Goal: Transaction & Acquisition: Purchase product/service

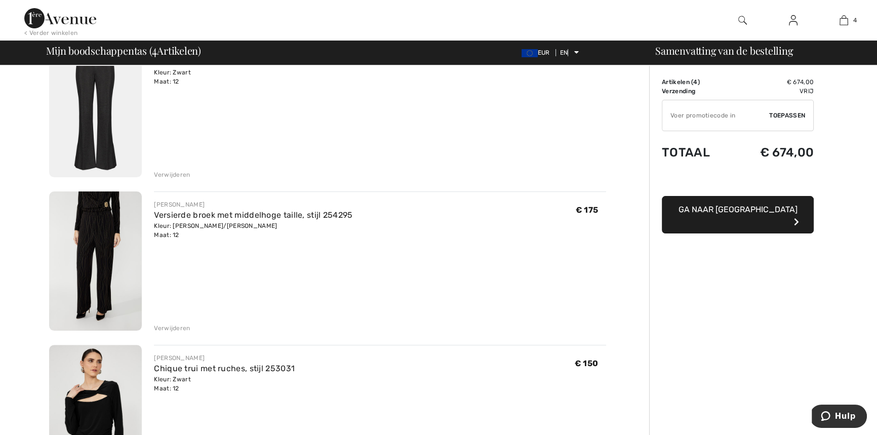
scroll to position [276, 0]
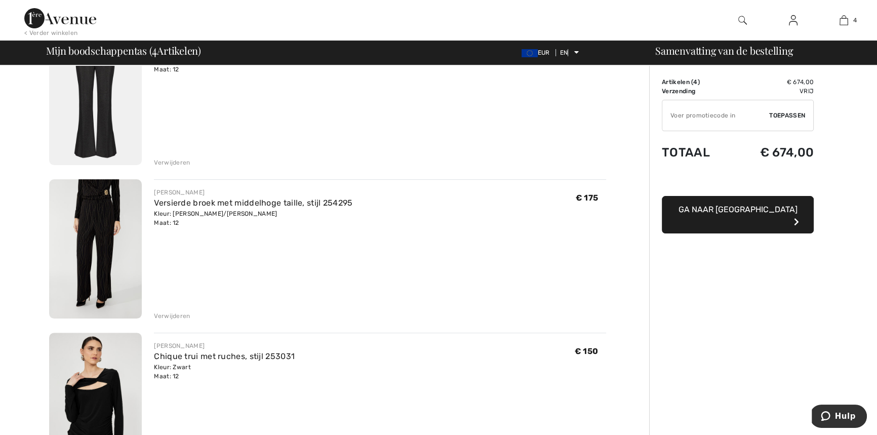
click at [93, 220] on img at bounding box center [95, 248] width 93 height 139
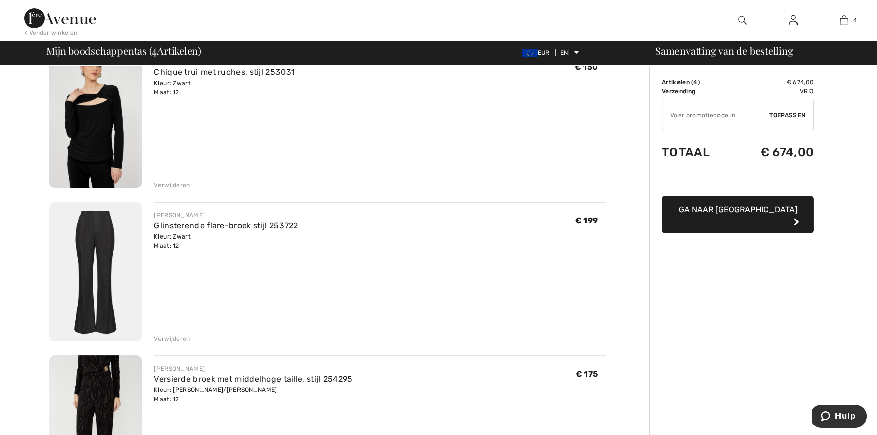
scroll to position [92, 0]
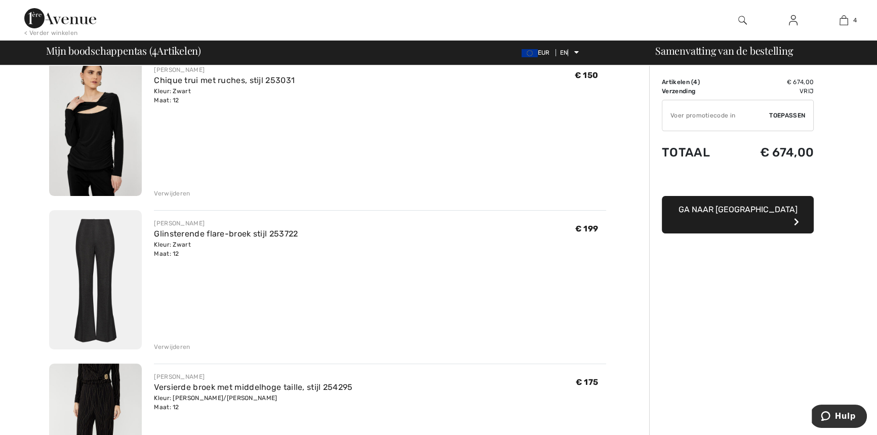
click at [165, 343] on font "Verwijderen" at bounding box center [172, 346] width 36 height 7
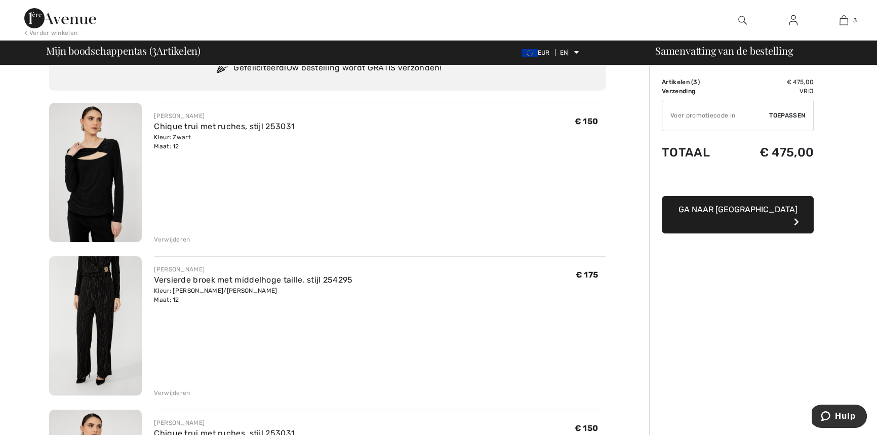
scroll to position [230, 0]
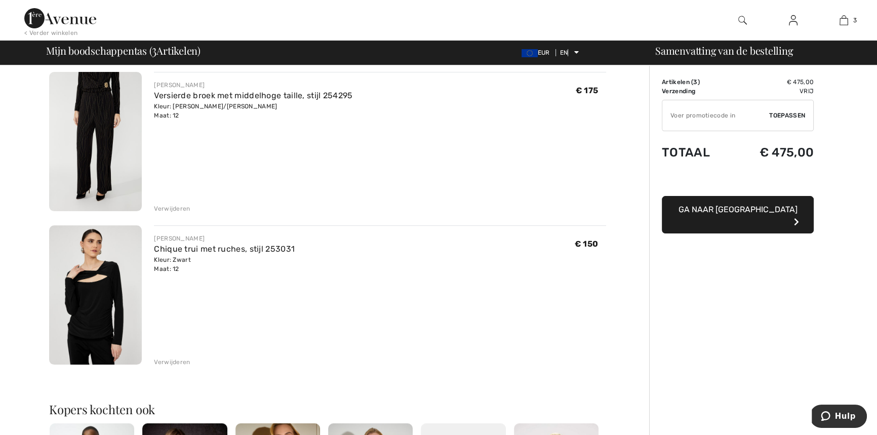
click at [184, 360] on font "Verwijderen" at bounding box center [172, 362] width 36 height 7
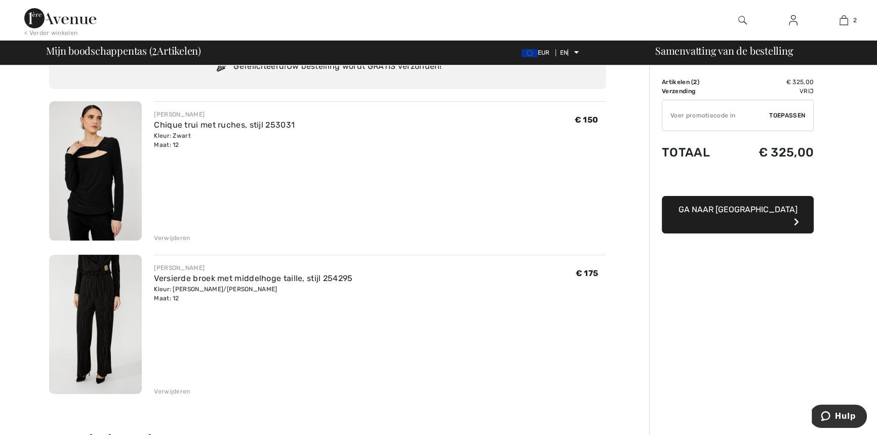
scroll to position [46, 0]
click at [89, 292] on img at bounding box center [95, 325] width 93 height 139
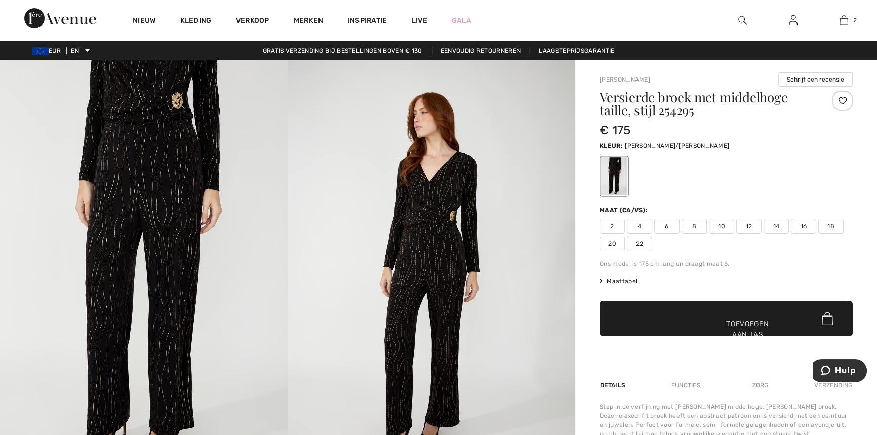
click at [404, 249] on img at bounding box center [432, 275] width 288 height 431
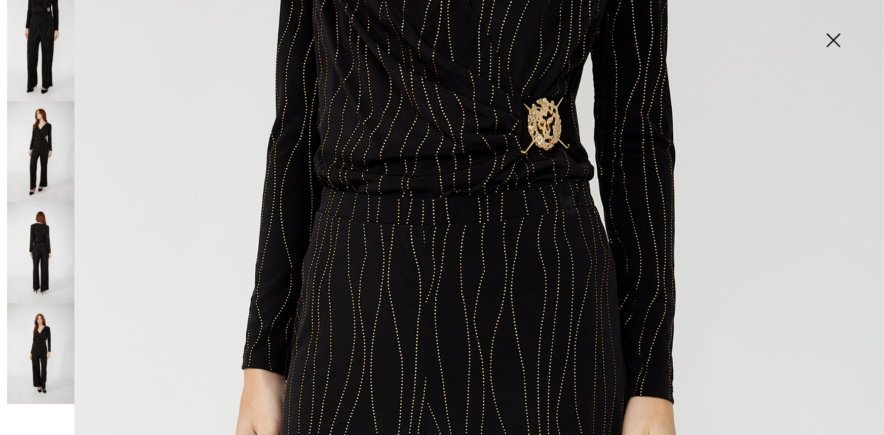
click at [834, 34] on img at bounding box center [833, 41] width 51 height 52
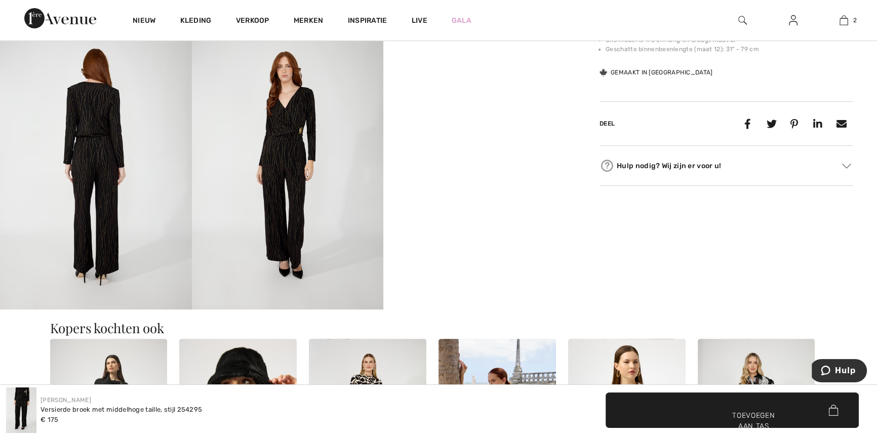
scroll to position [552, 0]
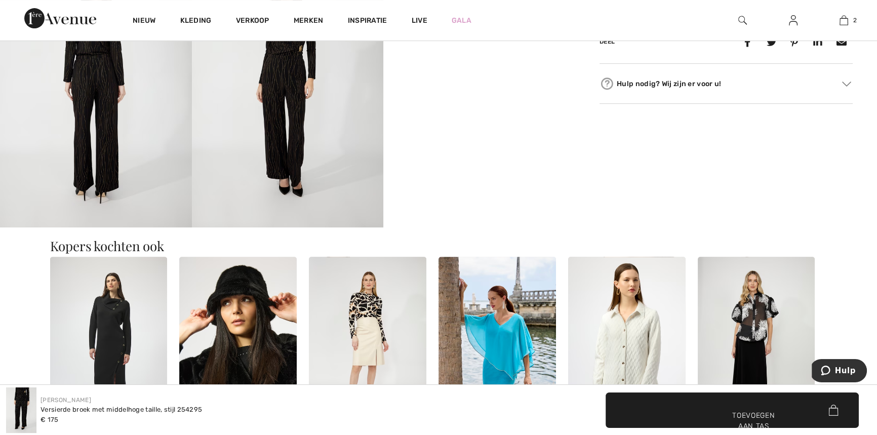
click at [295, 157] on img at bounding box center [288, 84] width 192 height 288
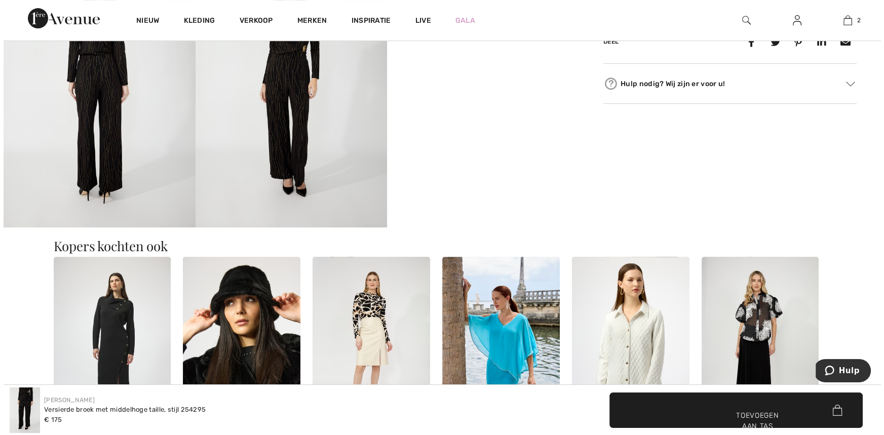
scroll to position [557, 0]
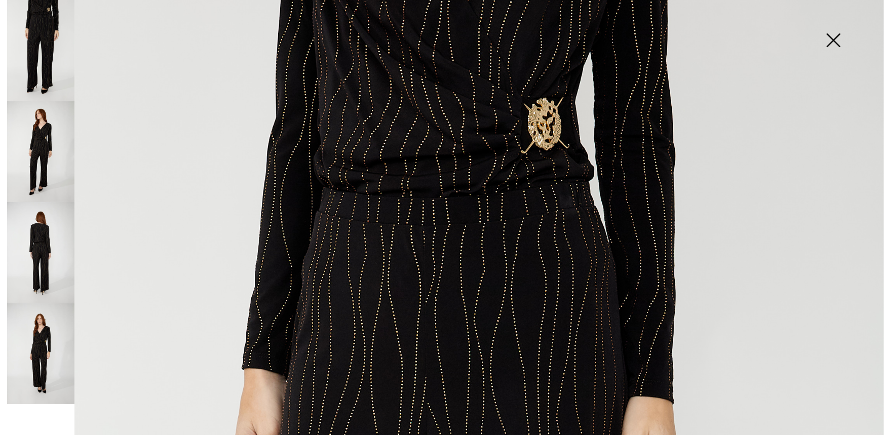
click at [833, 36] on img at bounding box center [833, 41] width 51 height 52
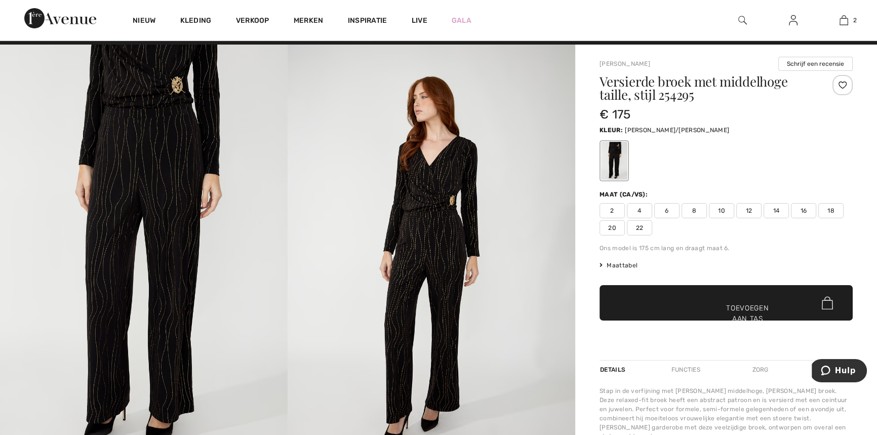
scroll to position [0, 0]
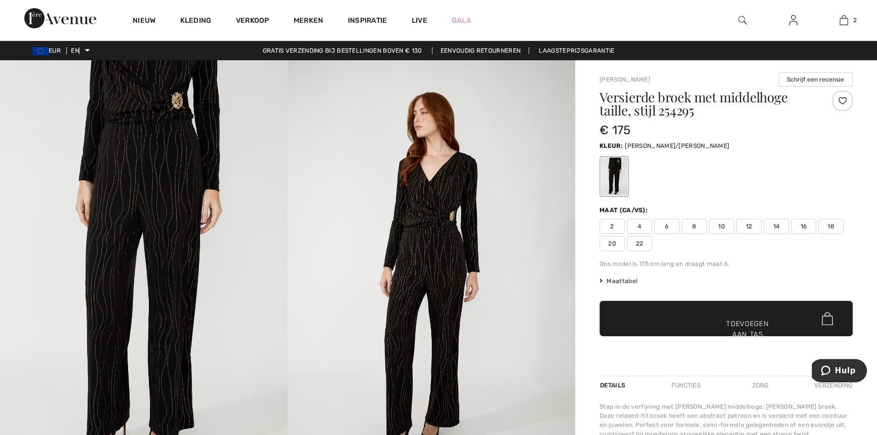
click at [162, 202] on img at bounding box center [144, 275] width 288 height 431
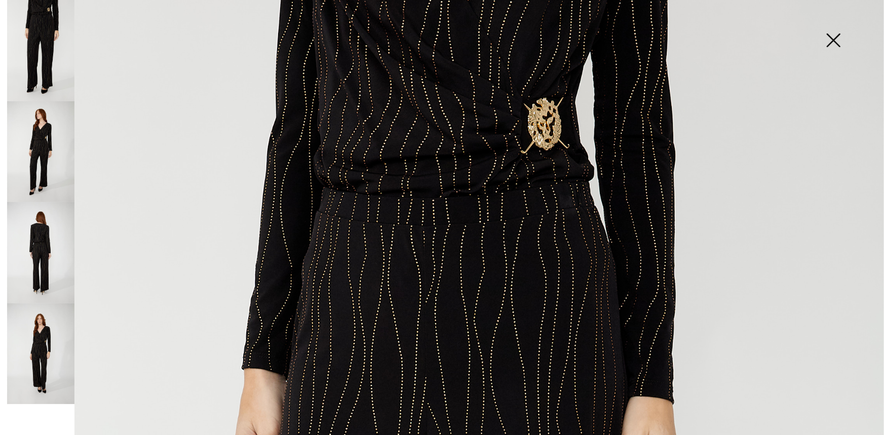
click at [825, 36] on img at bounding box center [833, 41] width 51 height 52
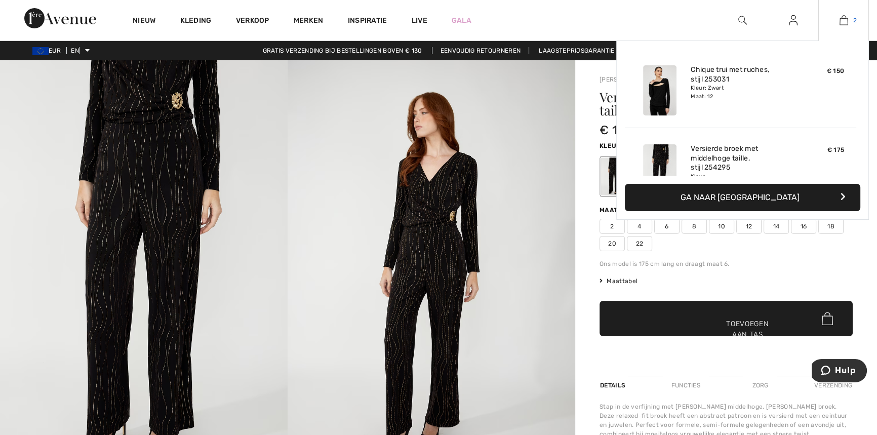
click at [844, 20] on img at bounding box center [844, 20] width 9 height 12
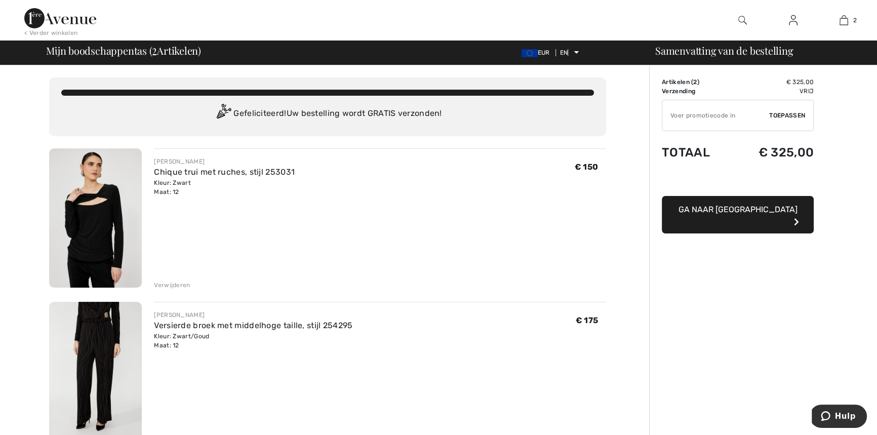
click at [799, 20] on link at bounding box center [793, 20] width 25 height 13
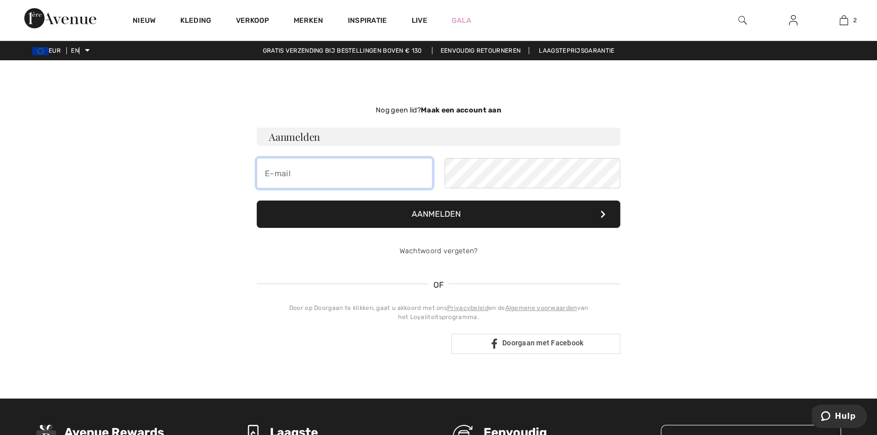
type input "[EMAIL_ADDRESS][DOMAIN_NAME]"
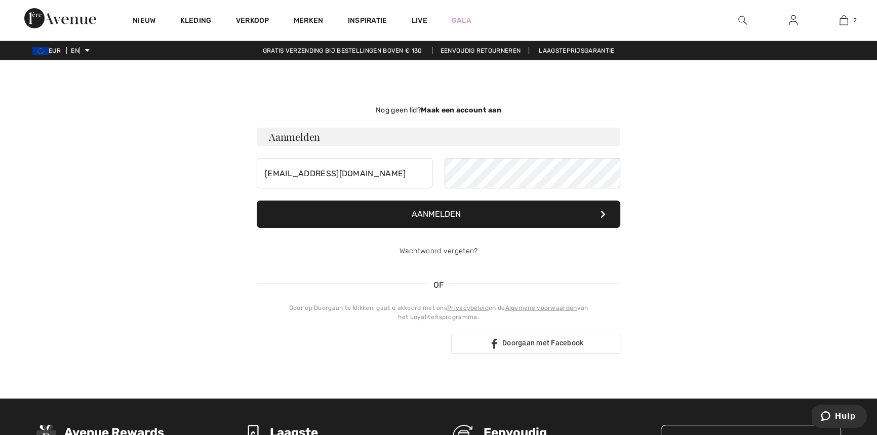
click at [436, 219] on button "Aanmelden" at bounding box center [439, 214] width 364 height 27
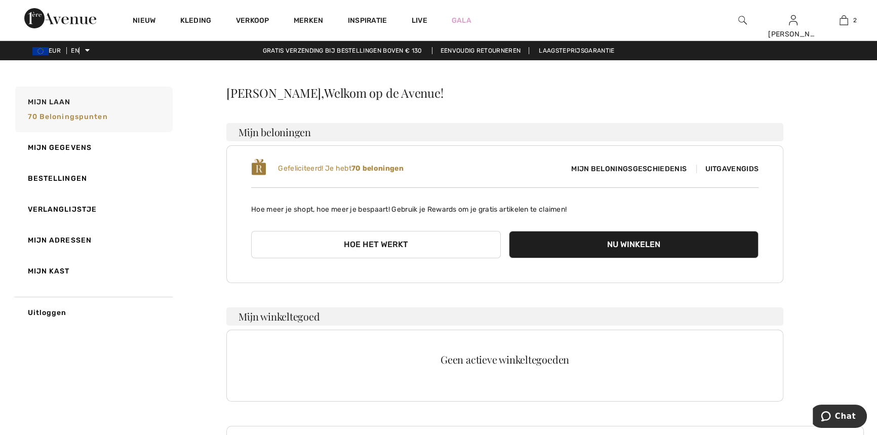
click at [626, 164] on span "Mijn beloningsgeschiedenis" at bounding box center [629, 169] width 132 height 11
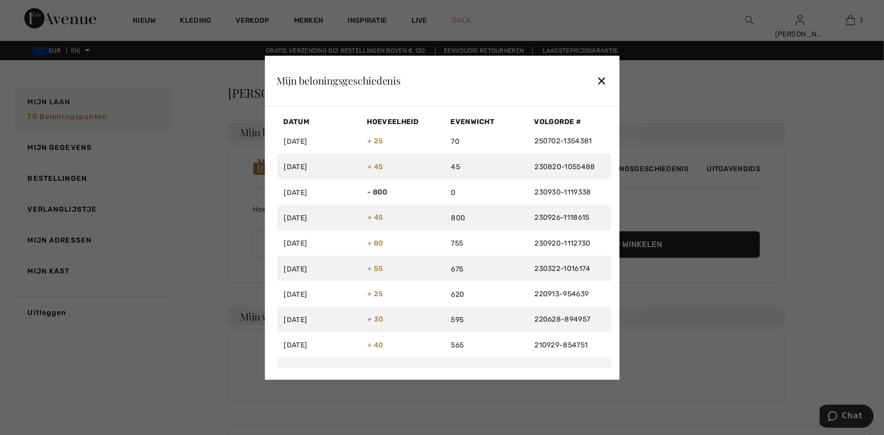
click at [599, 80] on font "✕" at bounding box center [601, 81] width 11 height 15
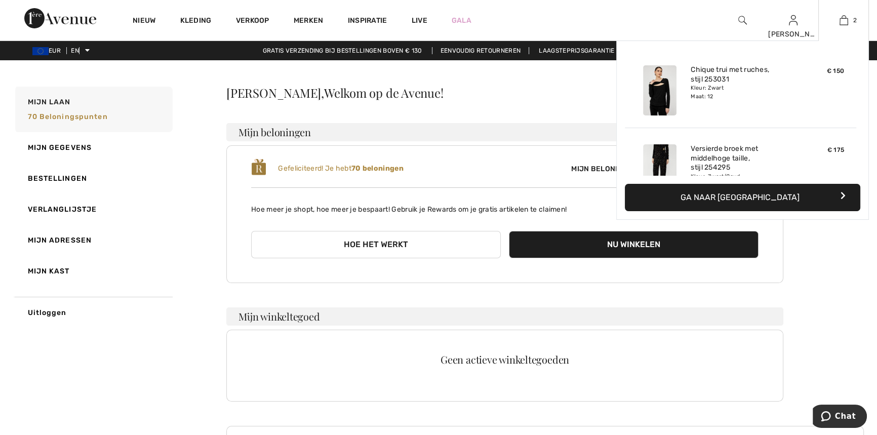
click at [768, 192] on font "Ga naar [GEOGRAPHIC_DATA]" at bounding box center [740, 197] width 119 height 10
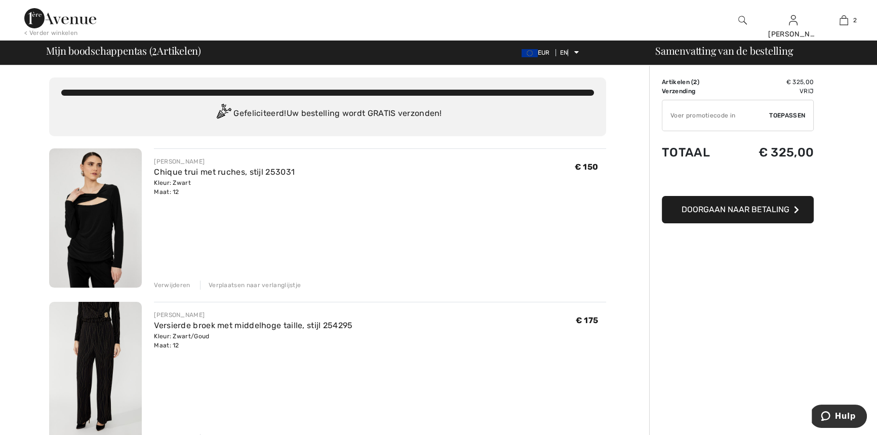
click at [755, 212] on font "Doorgaan naar betaling" at bounding box center [736, 210] width 108 height 10
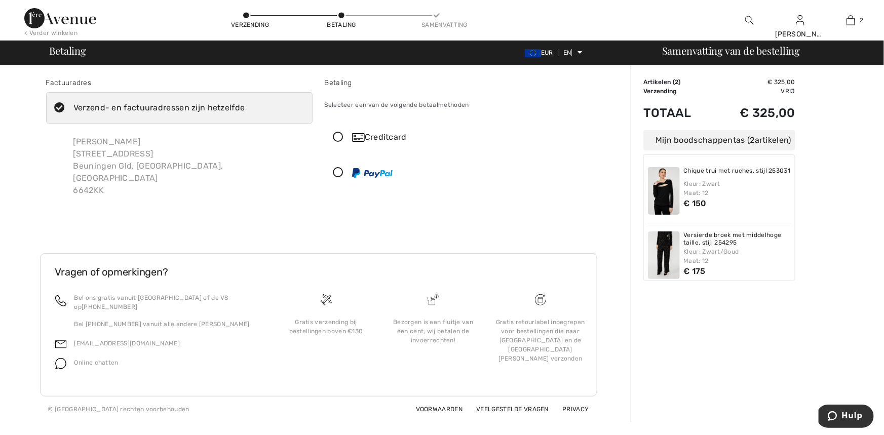
click at [336, 170] on icon at bounding box center [338, 173] width 27 height 11
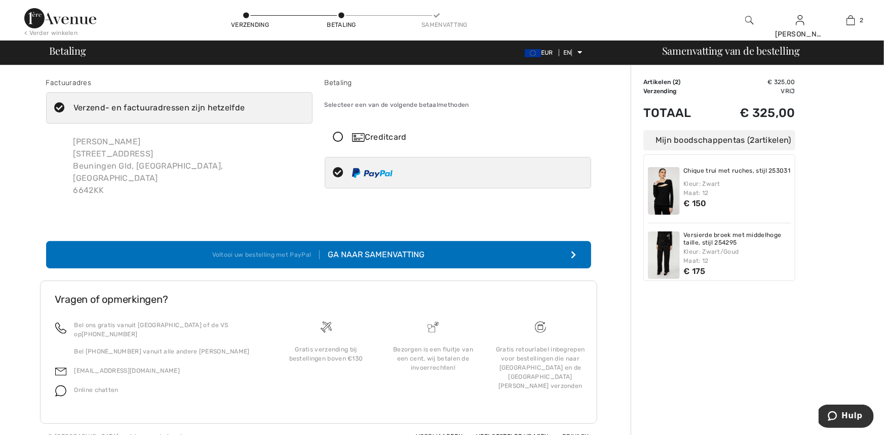
click at [376, 250] on font "Ga naar Samenvatting" at bounding box center [376, 255] width 97 height 10
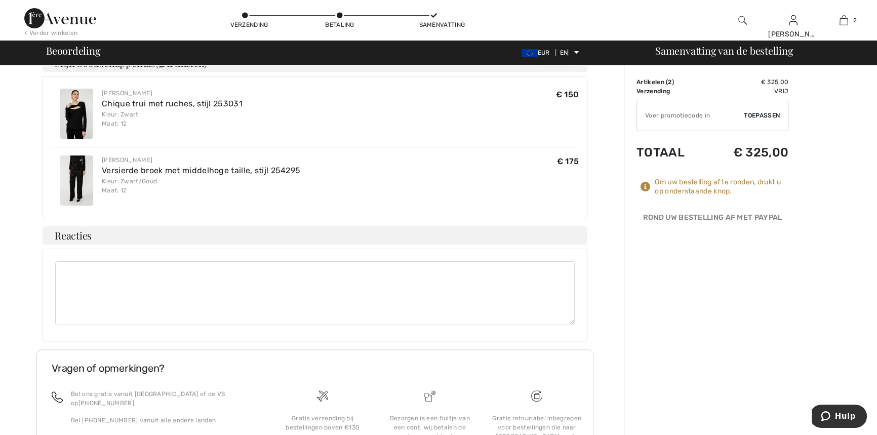
scroll to position [113, 0]
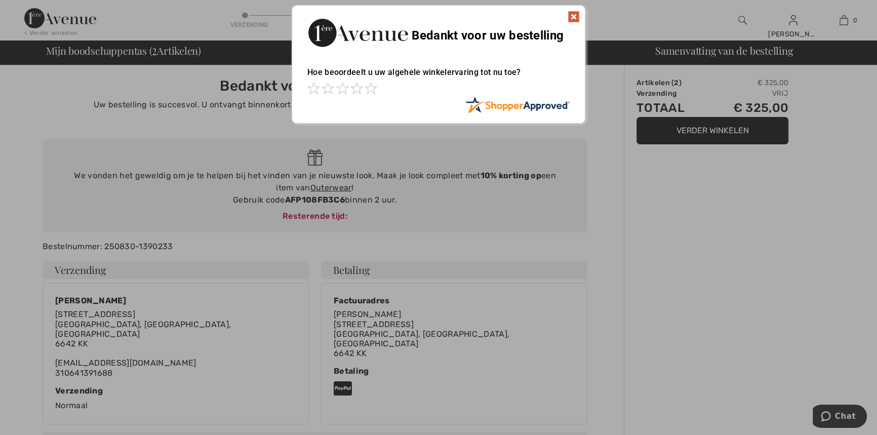
click at [578, 12] on img at bounding box center [574, 17] width 12 height 12
